Goal: Task Accomplishment & Management: Complete application form

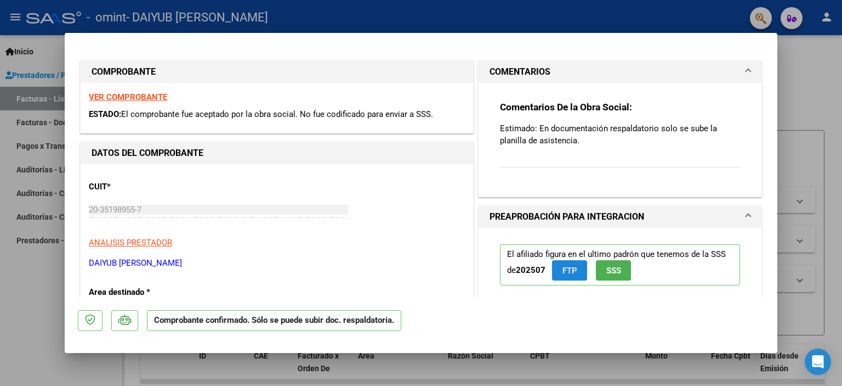
click at [564, 270] on span "FTP" at bounding box center [570, 270] width 15 height 10
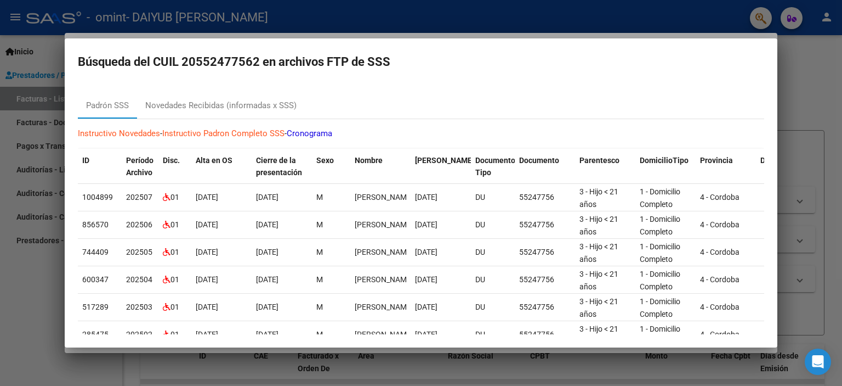
drag, startPoint x: 401, startPoint y: 342, endPoint x: 452, endPoint y: 342, distance: 50.5
click at [452, 342] on mat-dialog-container "Búsqueda del CUIL 20552477562 en archivos FTP de SSS [PERSON_NAME] SSS Novedade…" at bounding box center [421, 192] width 713 height 309
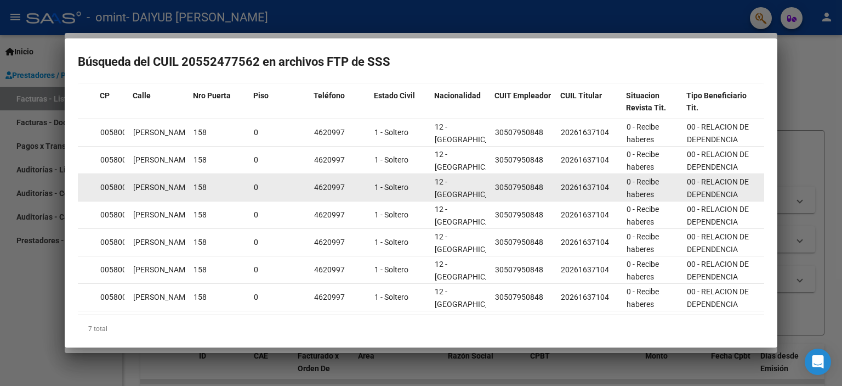
scroll to position [2, 0]
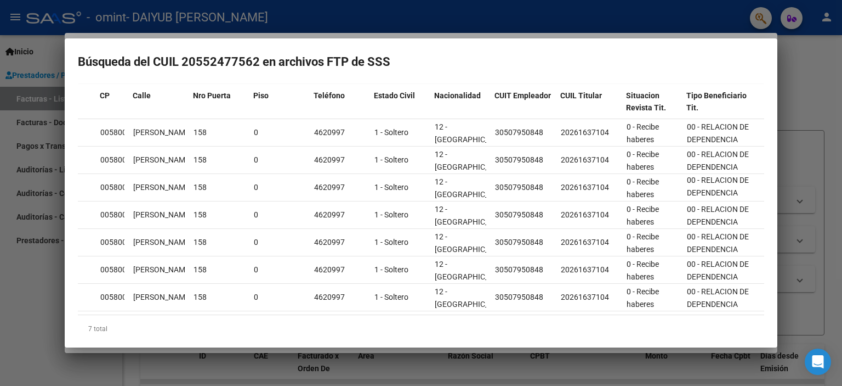
click at [808, 73] on div at bounding box center [421, 193] width 842 height 386
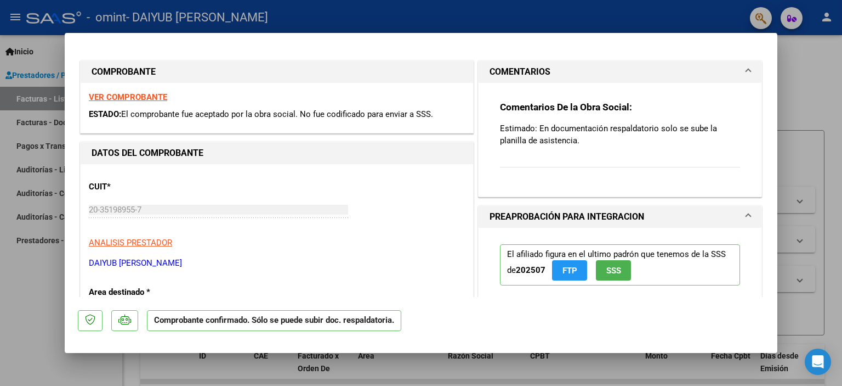
click at [615, 273] on span "SSS" at bounding box center [614, 270] width 15 height 10
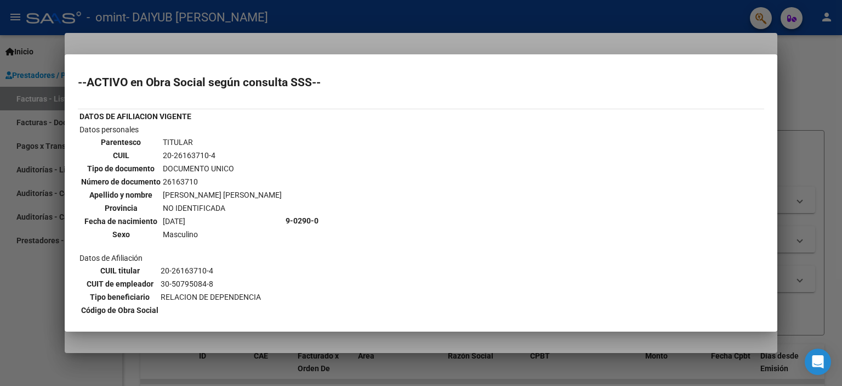
click at [27, 282] on div at bounding box center [421, 193] width 842 height 386
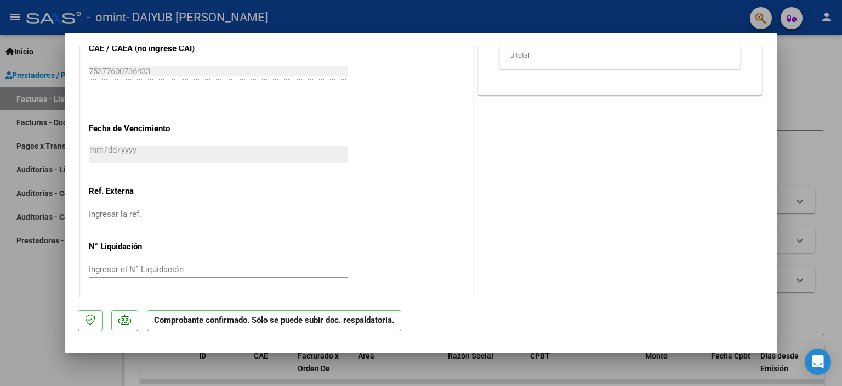
scroll to position [621, 0]
click at [809, 84] on div at bounding box center [421, 193] width 842 height 386
type input "$ 0,00"
